Goal: Task Accomplishment & Management: Use online tool/utility

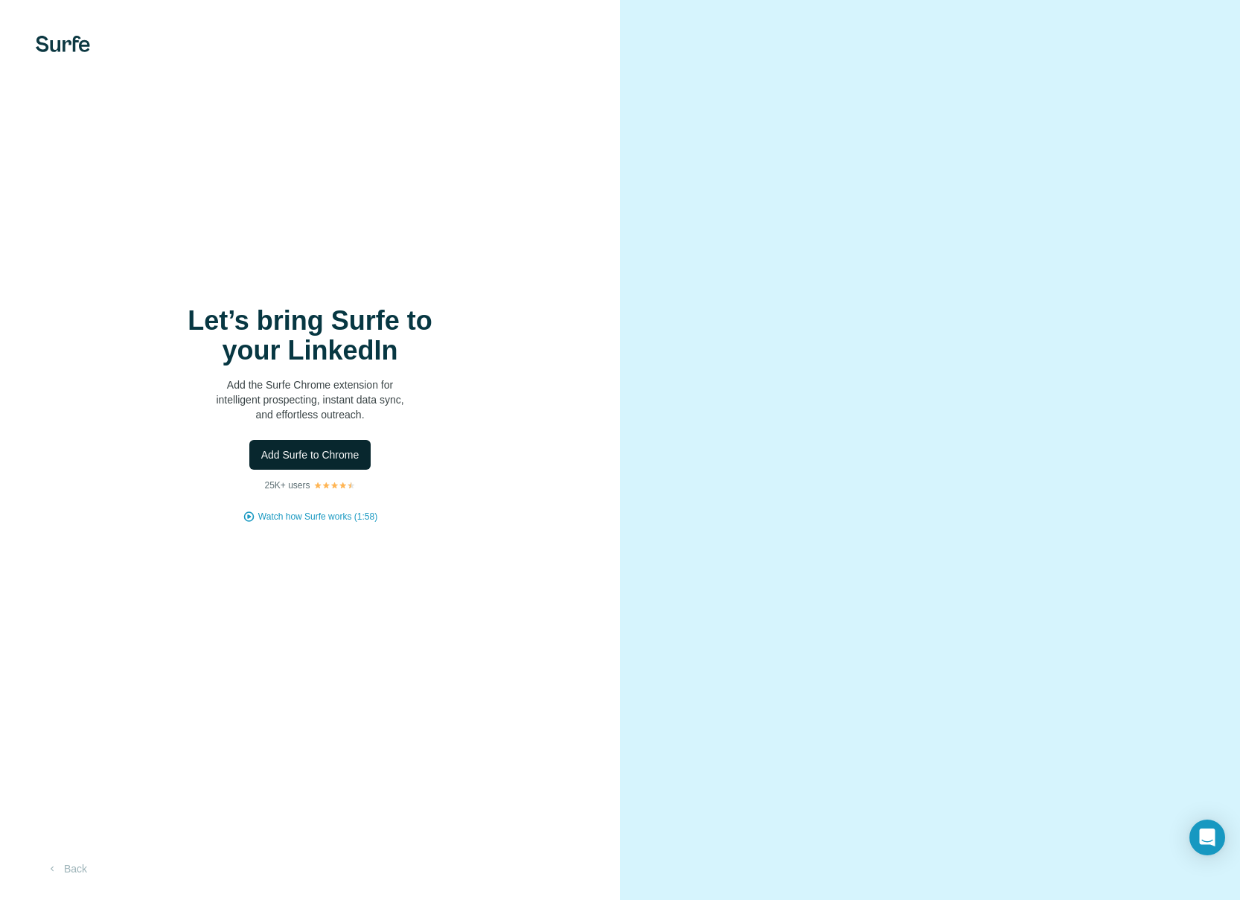
click at [319, 451] on span "Add Surfe to Chrome" at bounding box center [310, 454] width 98 height 15
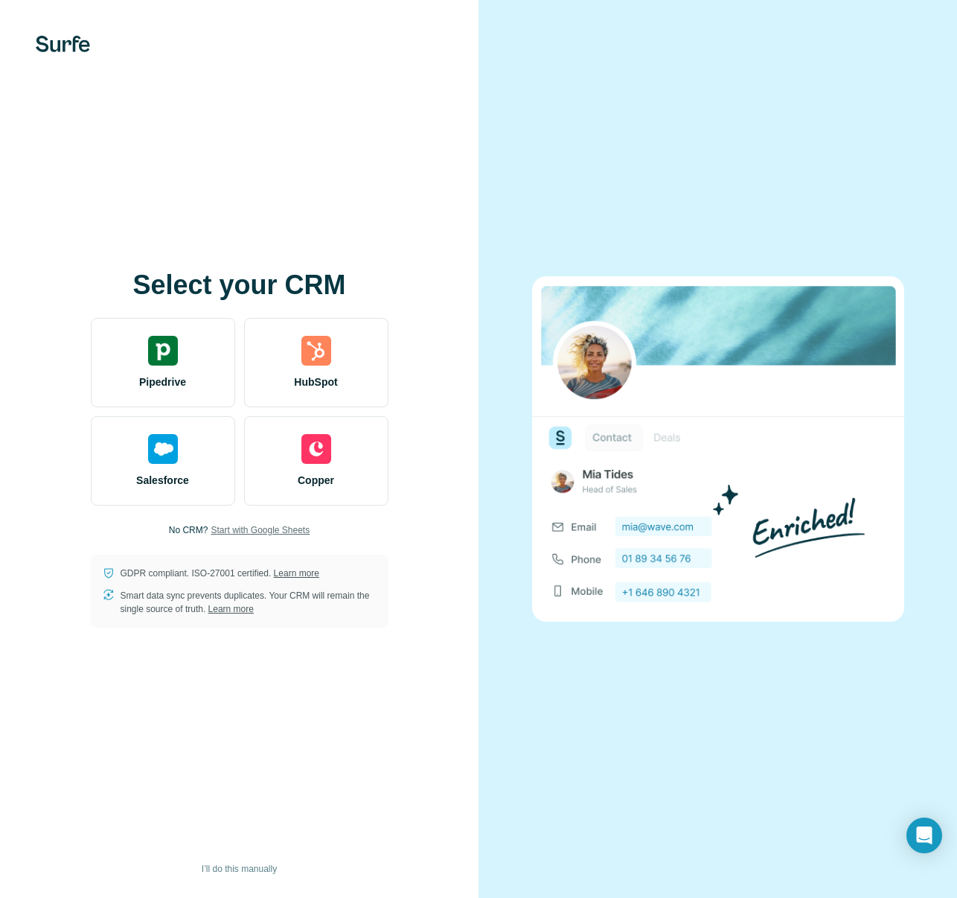
click at [260, 529] on span "Start with Google Sheets" at bounding box center [260, 529] width 99 height 13
